Goal: Navigation & Orientation: Find specific page/section

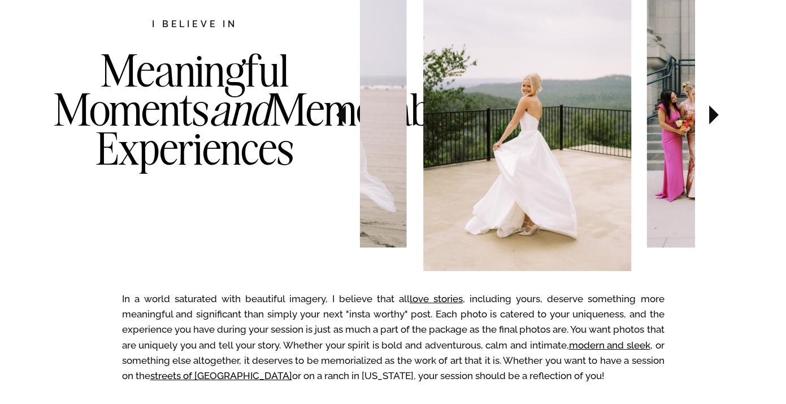
scroll to position [640, 0]
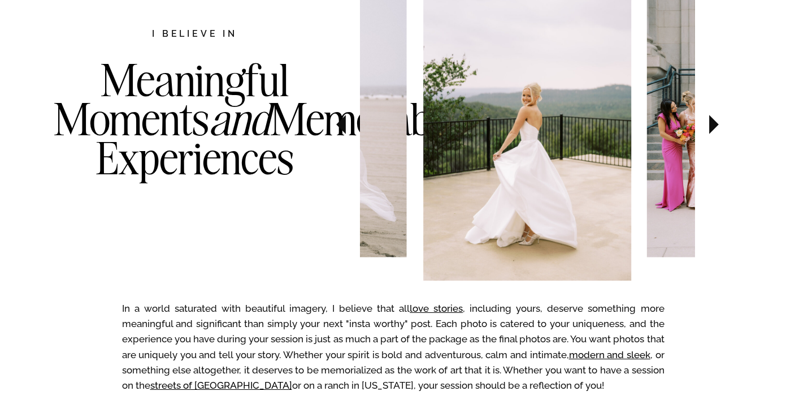
click at [711, 127] on icon at bounding box center [715, 124] width 10 height 19
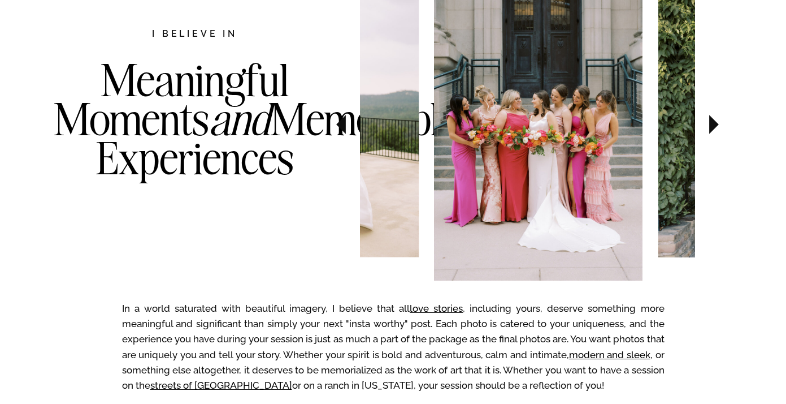
click at [711, 128] on icon at bounding box center [715, 124] width 10 height 19
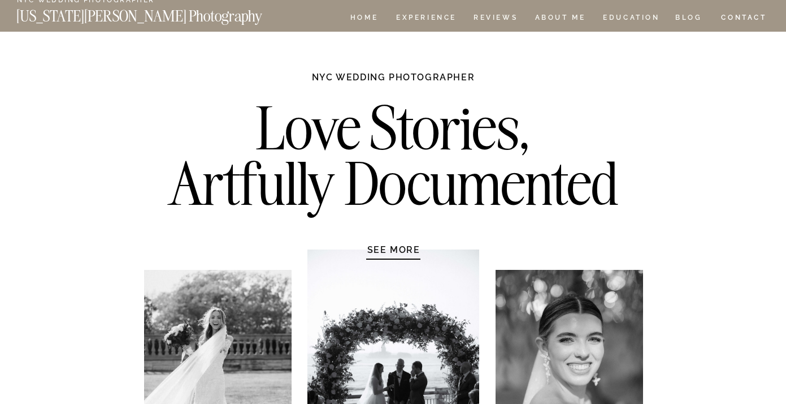
scroll to position [0, 0]
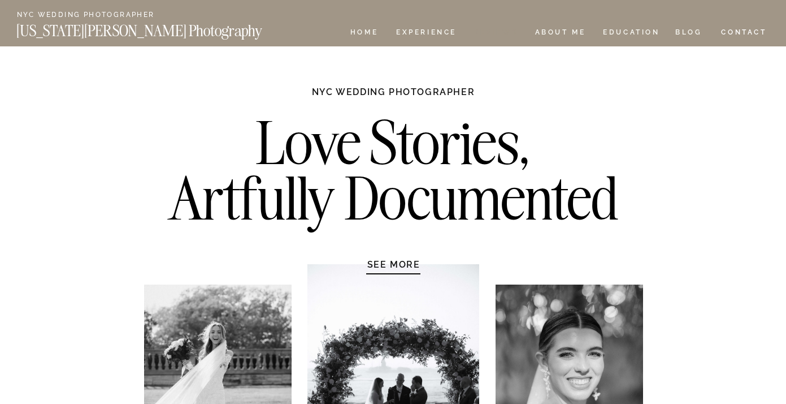
click at [492, 31] on nav "REVIEWS" at bounding box center [495, 34] width 42 height 10
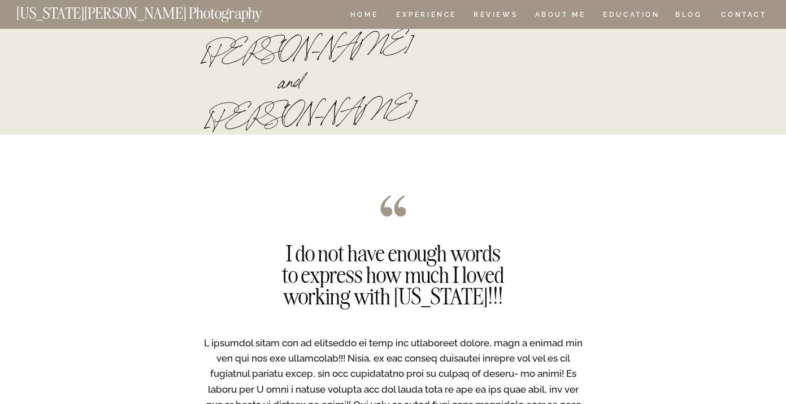
scroll to position [869, 0]
click at [362, 12] on nav "HOME" at bounding box center [364, 16] width 32 height 10
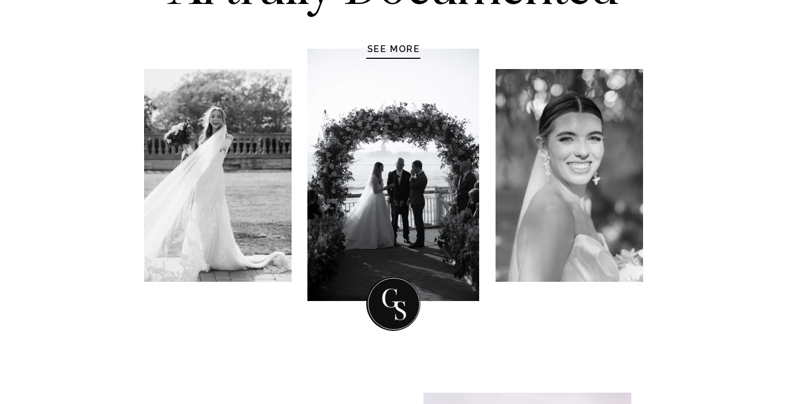
click at [384, 50] on h1 "SEE MORE" at bounding box center [393, 48] width 107 height 11
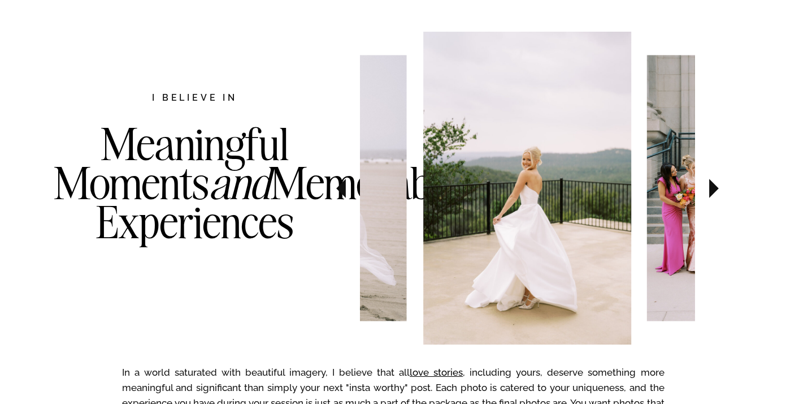
scroll to position [584, 0]
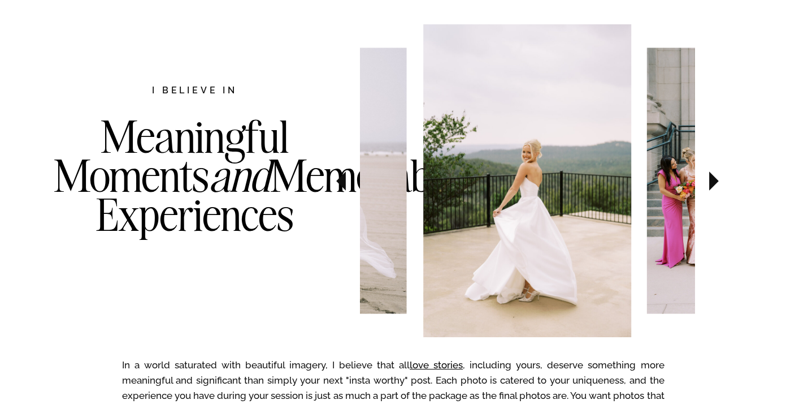
click at [713, 181] on icon at bounding box center [715, 180] width 10 height 19
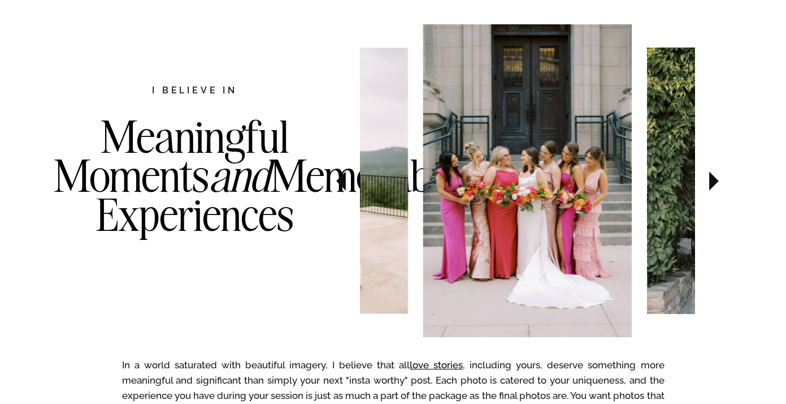
click at [713, 181] on icon at bounding box center [715, 180] width 10 height 19
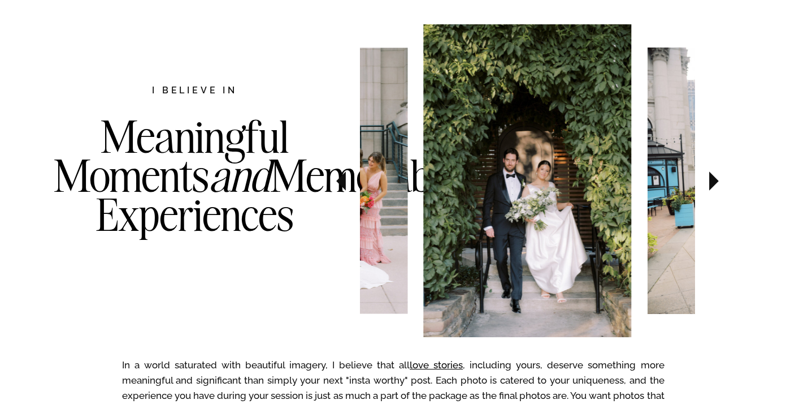
click at [713, 181] on icon at bounding box center [715, 180] width 10 height 19
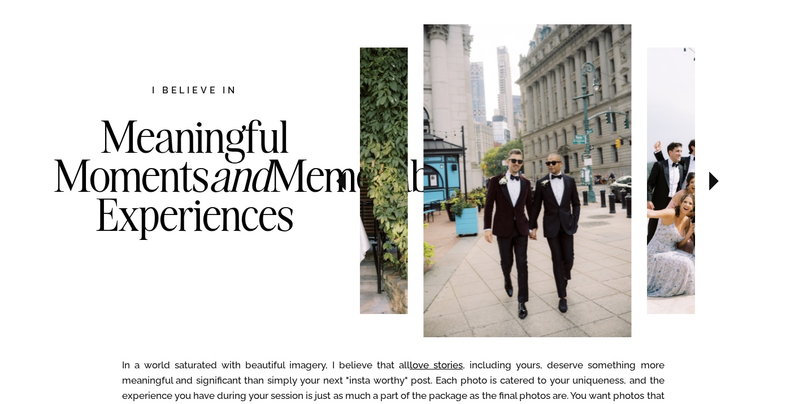
click at [713, 181] on icon at bounding box center [715, 180] width 10 height 19
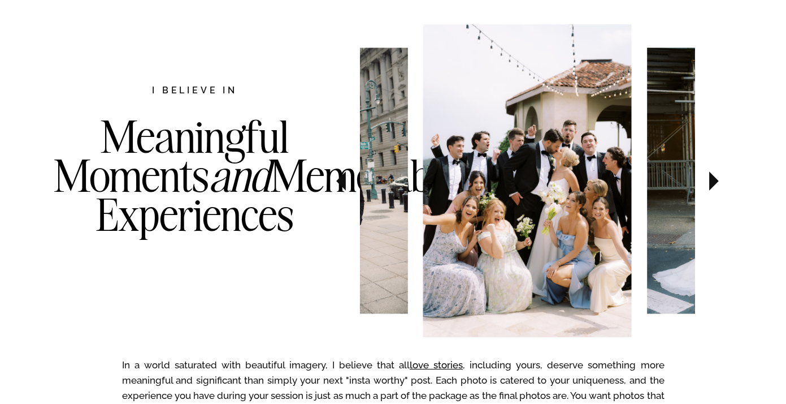
click at [713, 181] on icon at bounding box center [715, 180] width 10 height 19
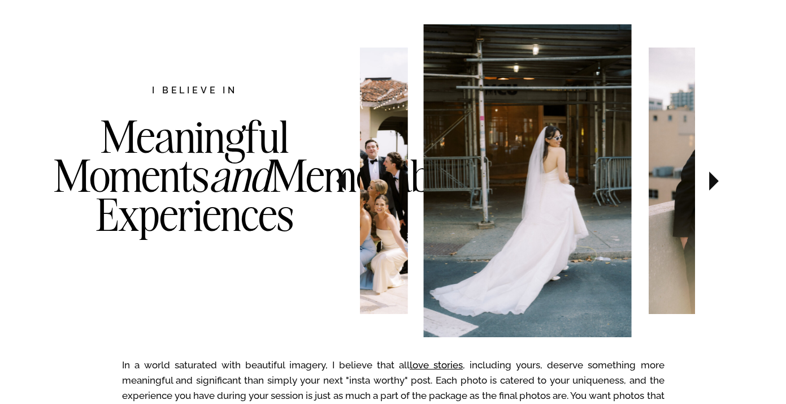
click at [713, 181] on icon at bounding box center [715, 180] width 10 height 19
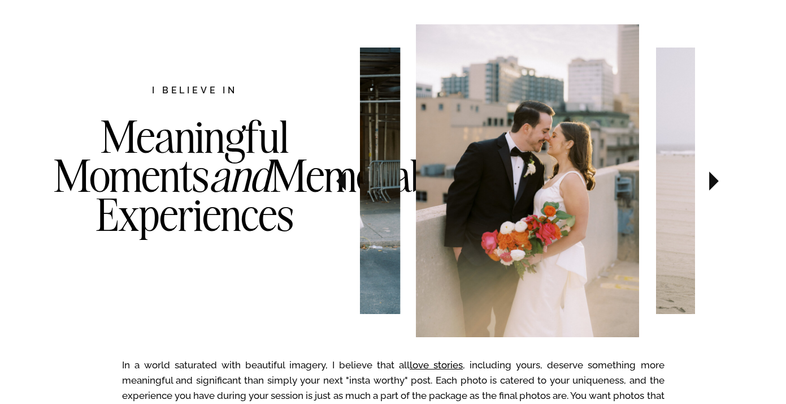
click at [713, 181] on icon at bounding box center [715, 180] width 10 height 19
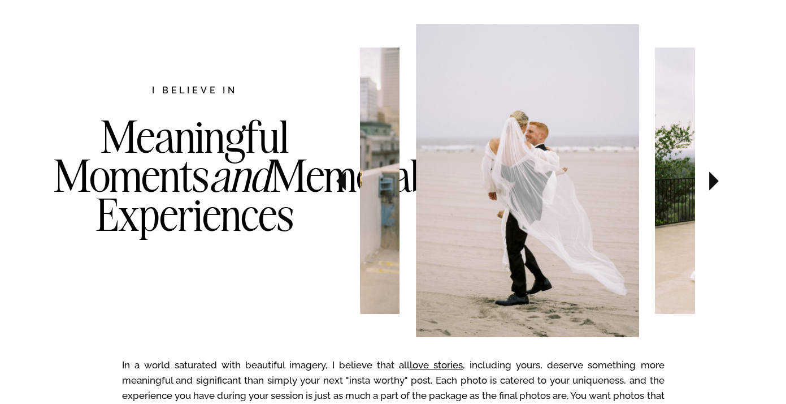
click at [713, 181] on icon at bounding box center [715, 180] width 10 height 19
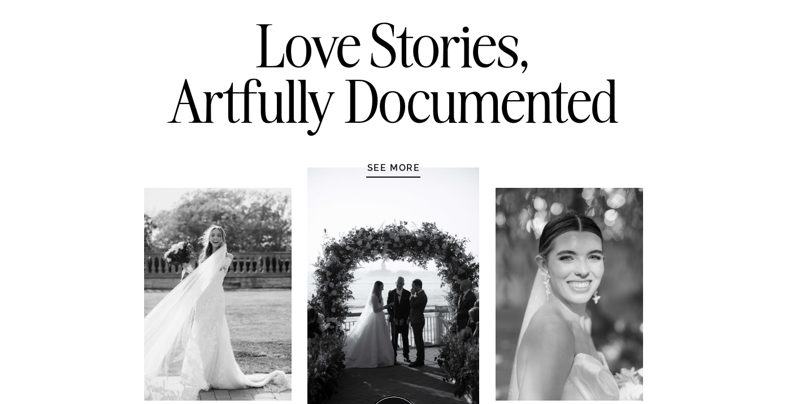
scroll to position [0, 0]
